Goal: Information Seeking & Learning: Learn about a topic

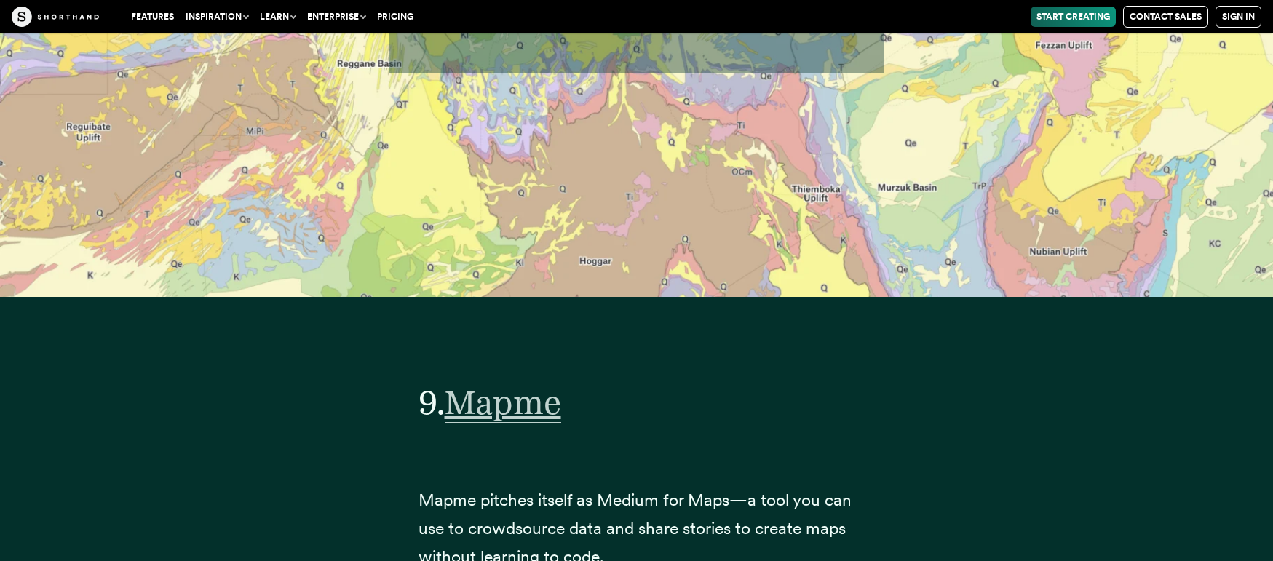
scroll to position [29593, 0]
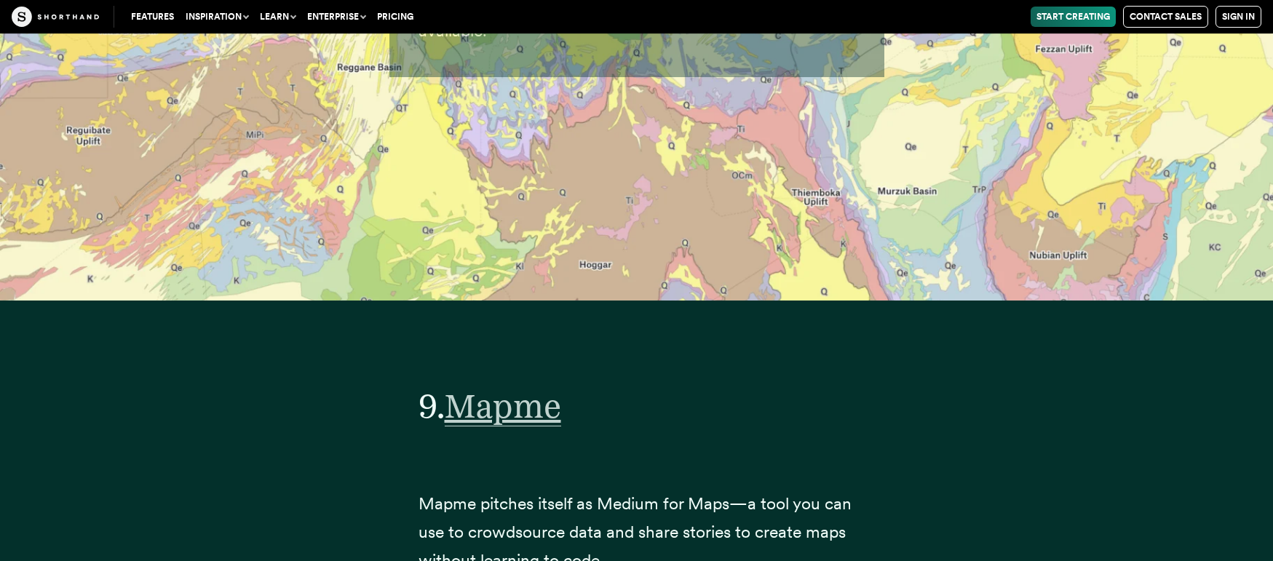
click at [467, 427] on span "Mapme" at bounding box center [503, 406] width 116 height 41
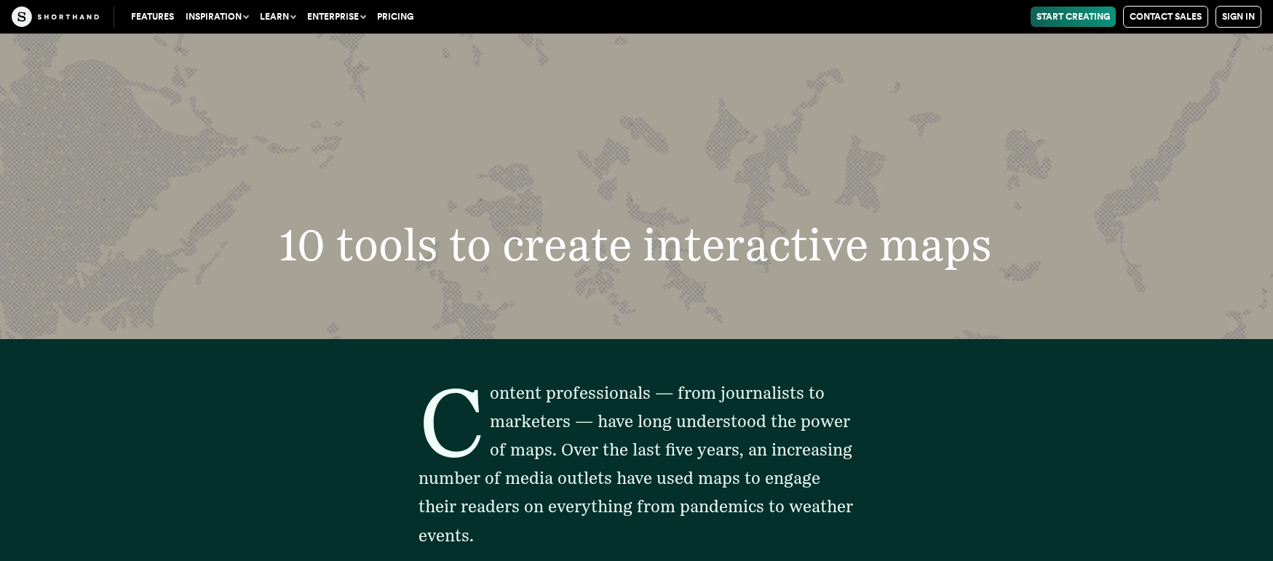
scroll to position [5532, 0]
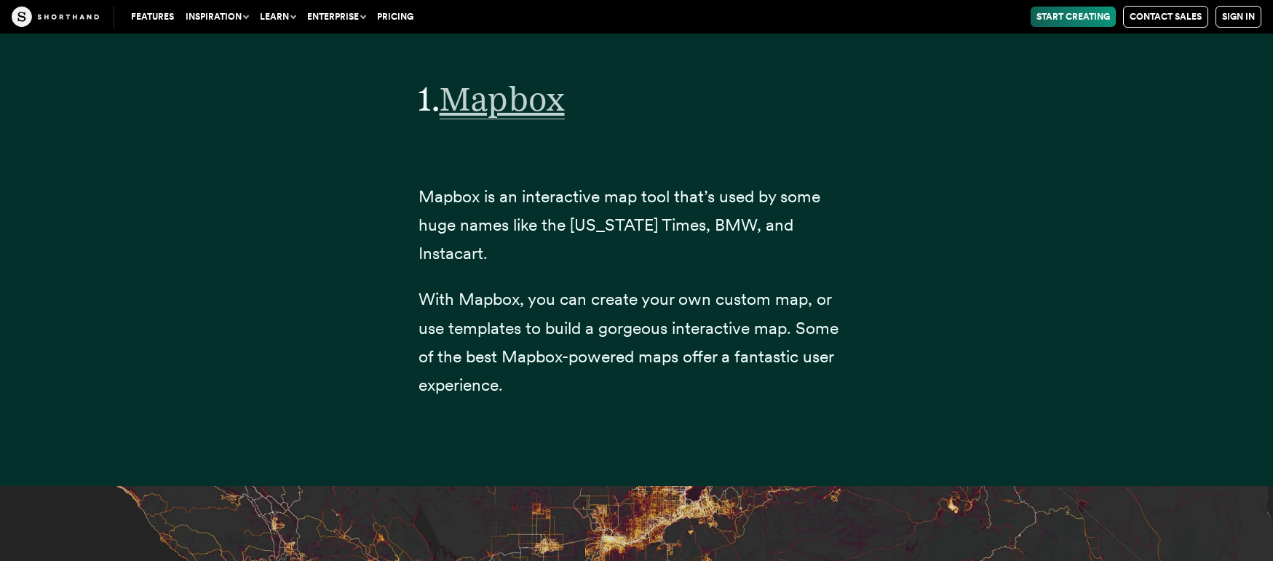
click at [538, 107] on span "Mapbox" at bounding box center [502, 99] width 125 height 41
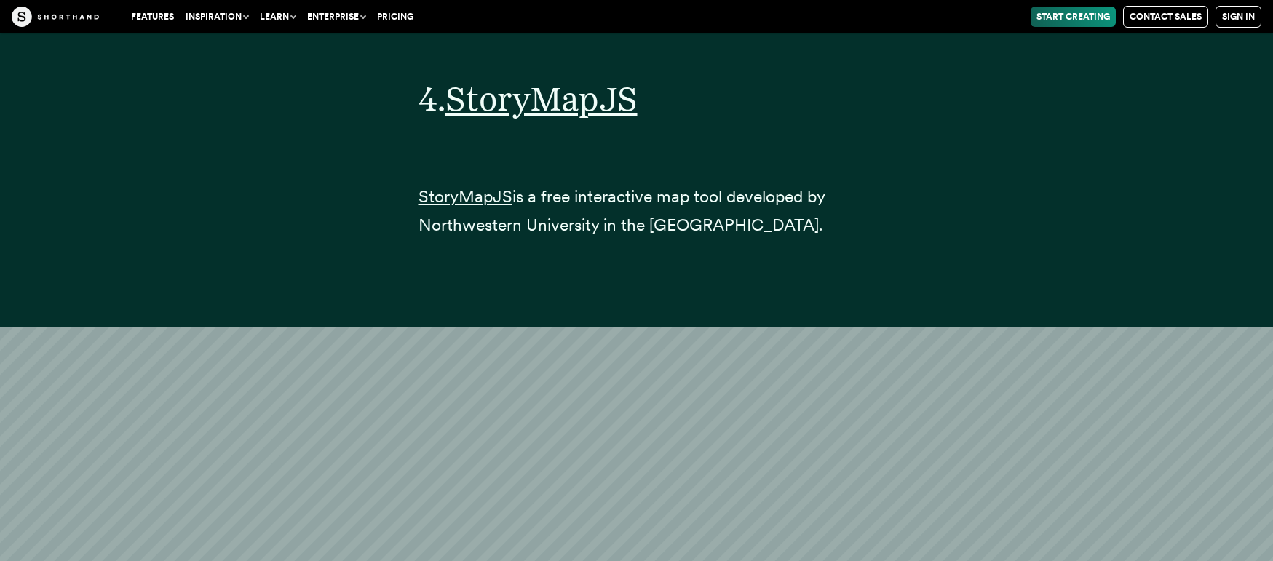
scroll to position [15395, 0]
click at [574, 105] on span "StoryMapJS" at bounding box center [542, 99] width 192 height 41
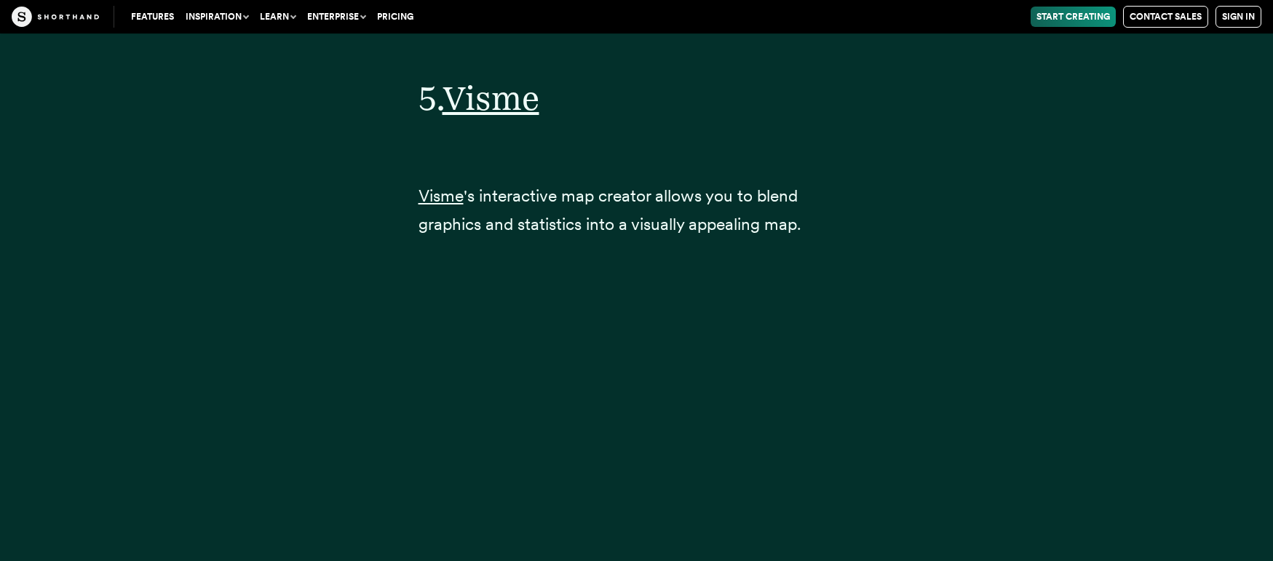
scroll to position [18803, 0]
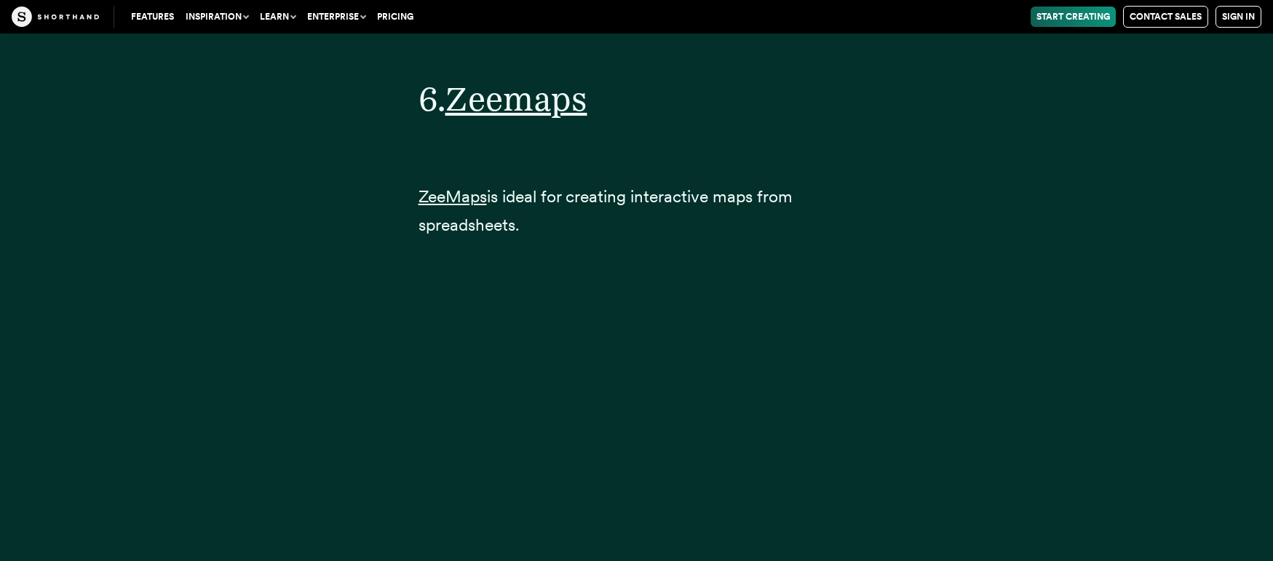
scroll to position [21712, 0]
